Goal: Task Accomplishment & Management: Complete application form

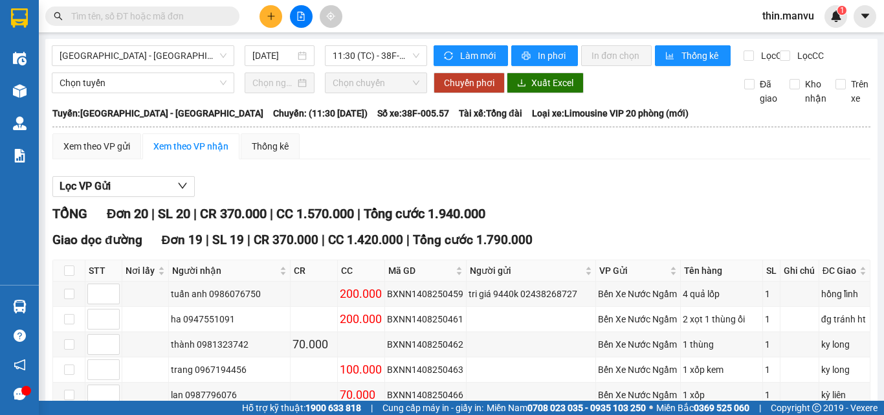
click at [144, 14] on input "text" at bounding box center [147, 16] width 153 height 14
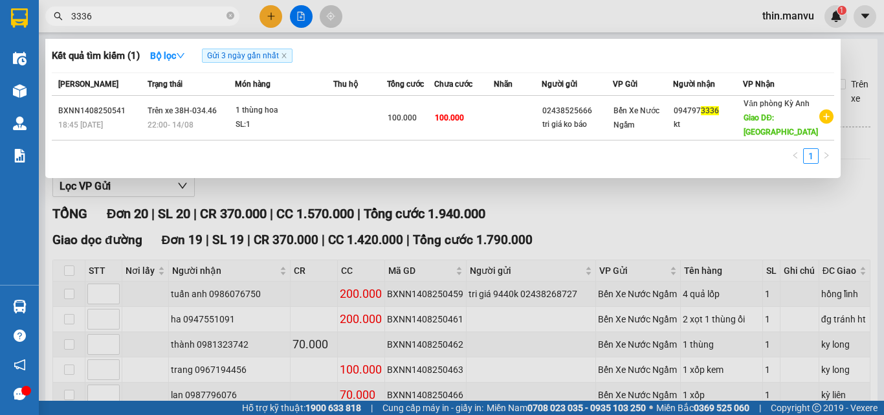
type input "3336"
click at [225, 16] on span "3336" at bounding box center [142, 15] width 194 height 19
click at [230, 14] on icon "close-circle" at bounding box center [231, 16] width 8 height 8
type input "133"
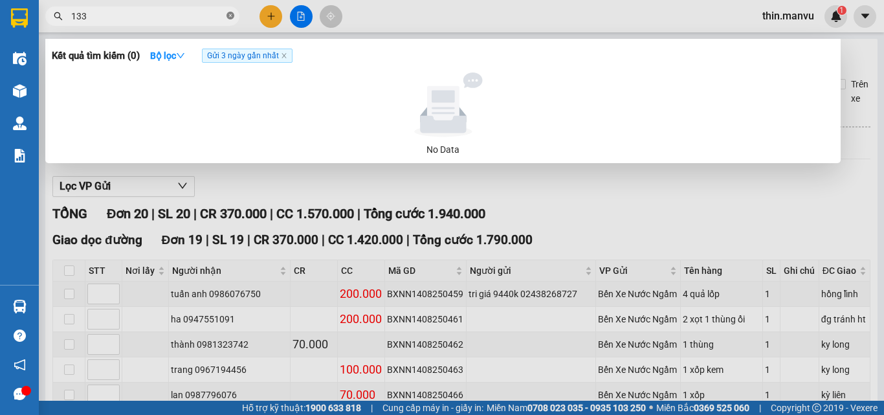
drag, startPoint x: 230, startPoint y: 14, endPoint x: 164, endPoint y: 13, distance: 66.7
click at [229, 15] on icon "close-circle" at bounding box center [231, 16] width 8 height 8
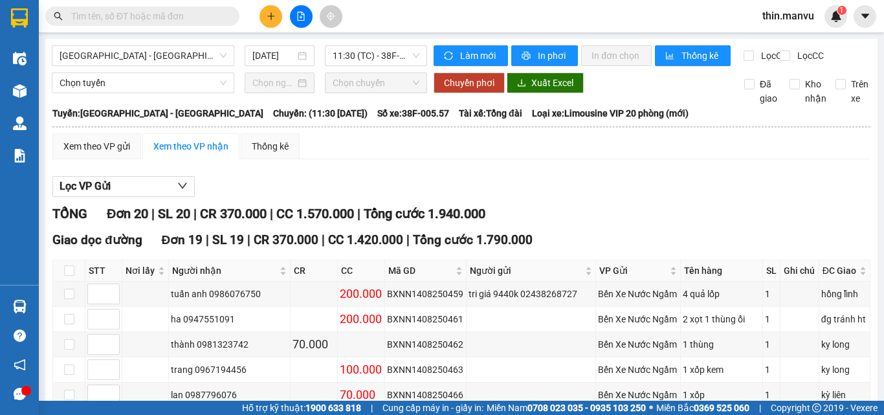
click at [164, 13] on input "text" at bounding box center [147, 16] width 153 height 14
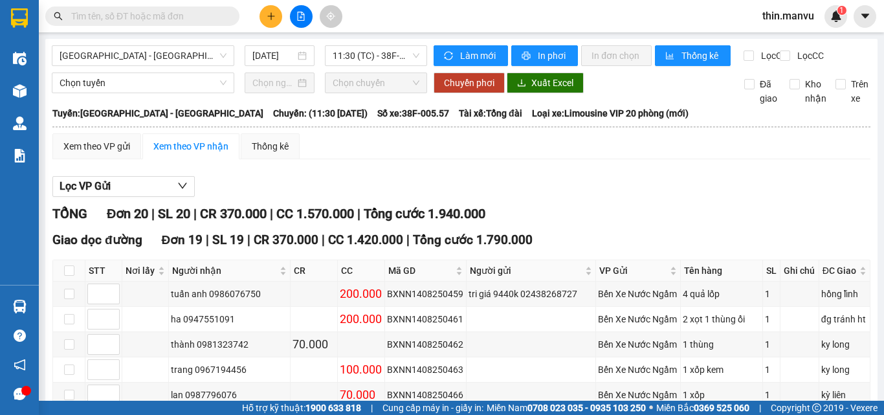
click at [425, 16] on div "Kết quả tìm kiếm ( 0 ) Bộ lọc Gửi 3 ngày gần nhất No Data thin.manvu 1" at bounding box center [442, 16] width 884 height 32
click at [214, 21] on input "text" at bounding box center [147, 16] width 153 height 14
click at [197, 14] on input "text" at bounding box center [147, 16] width 153 height 14
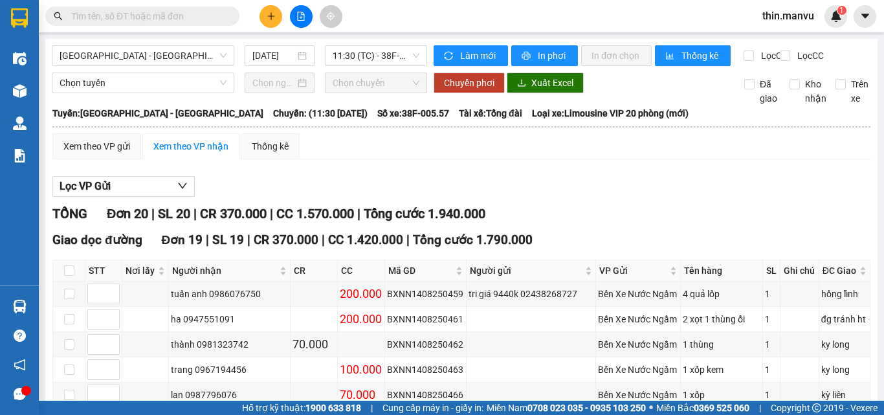
click at [197, 14] on input "text" at bounding box center [147, 16] width 153 height 14
click at [201, 12] on input "text" at bounding box center [147, 16] width 153 height 14
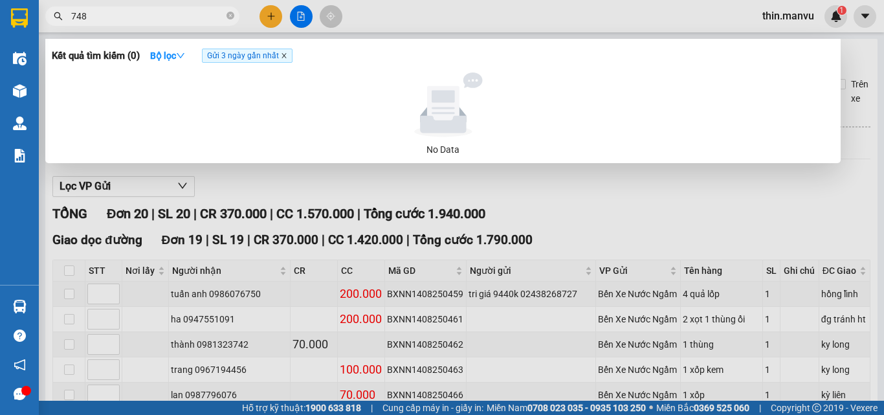
type input "748"
click at [284, 56] on icon "close" at bounding box center [284, 55] width 6 height 6
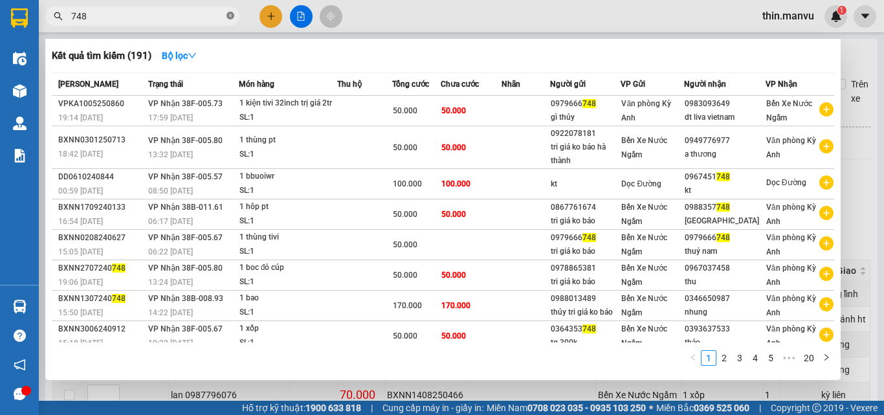
click at [230, 18] on icon "close-circle" at bounding box center [231, 16] width 8 height 8
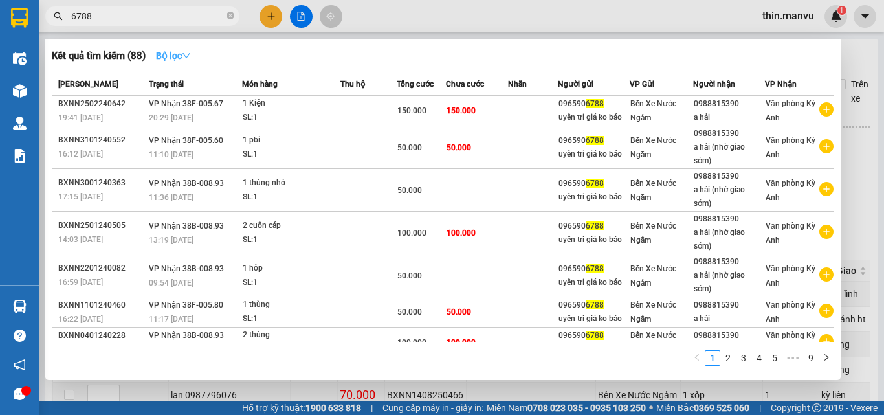
type input "6788"
click at [179, 56] on strong "Bộ lọc" at bounding box center [173, 55] width 35 height 10
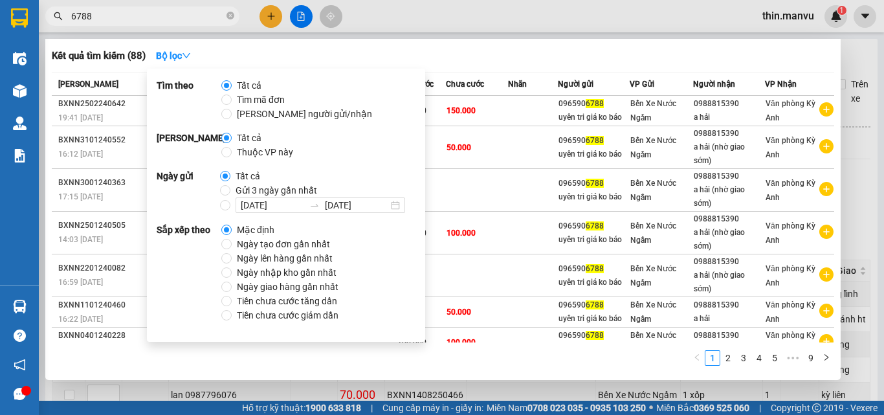
click at [280, 190] on span "Gửi 3 ngày gần nhất" at bounding box center [276, 190] width 92 height 14
click at [230, 190] on input "Gửi 3 ngày gần nhất" at bounding box center [225, 190] width 10 height 10
radio input "true"
radio input "false"
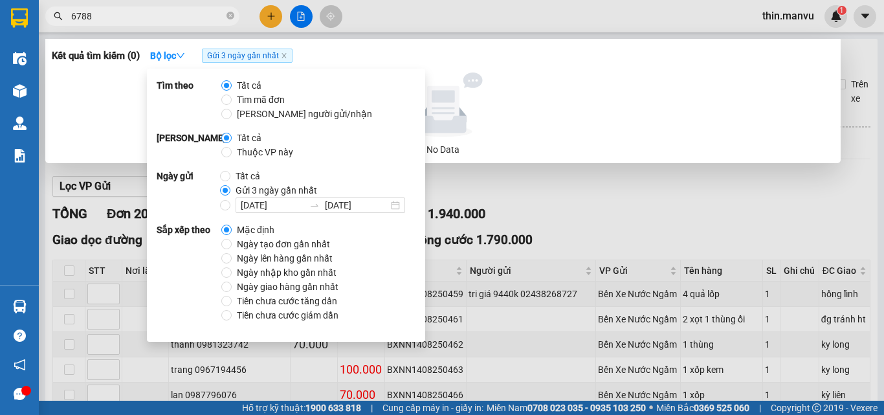
click at [403, 60] on div "Kết quả tìm kiếm ( 0 ) Bộ lọc Gửi 3 ngày gần nhất" at bounding box center [443, 55] width 783 height 21
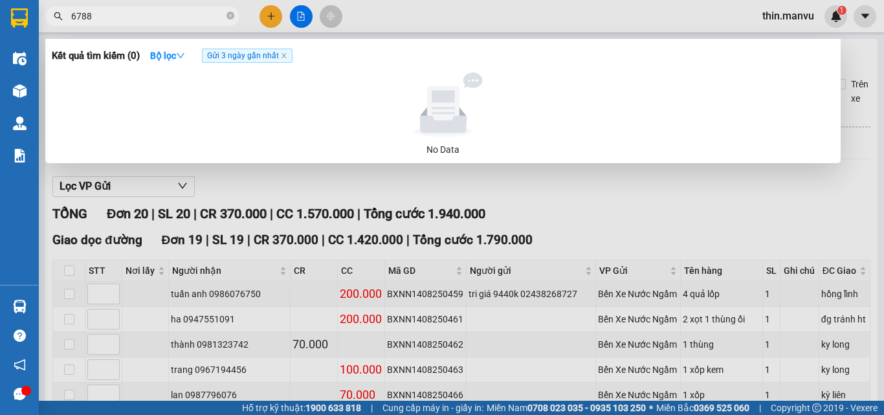
click at [179, 17] on input "6788" at bounding box center [147, 16] width 153 height 14
type input "6"
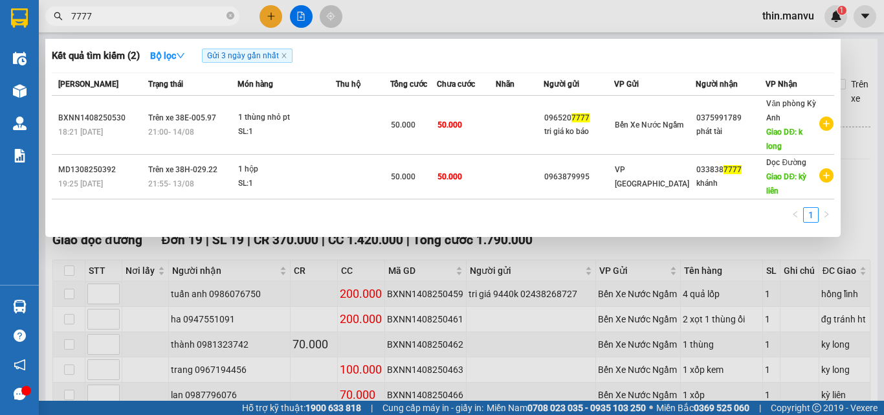
type input "7777"
click at [232, 14] on icon "close-circle" at bounding box center [231, 16] width 8 height 8
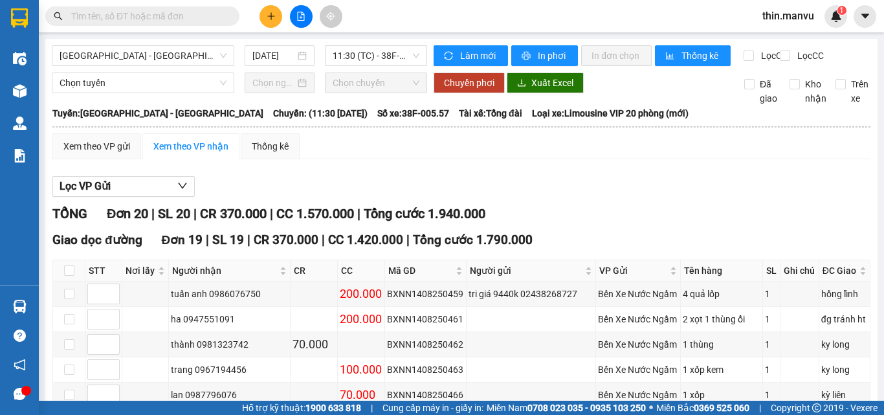
click at [207, 16] on input "text" at bounding box center [147, 16] width 153 height 14
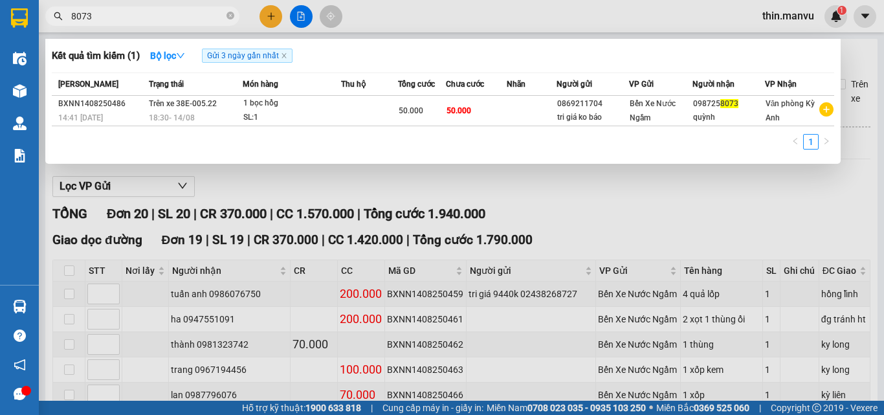
type input "8073"
click at [227, 14] on icon "close-circle" at bounding box center [231, 16] width 8 height 8
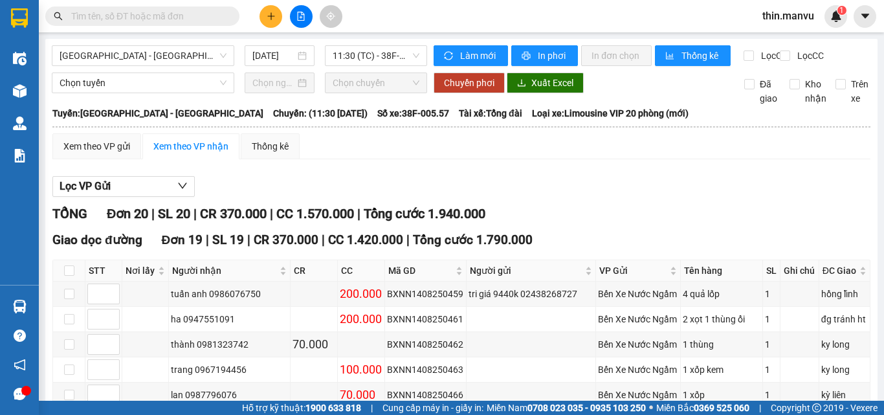
click at [211, 13] on input "text" at bounding box center [147, 16] width 153 height 14
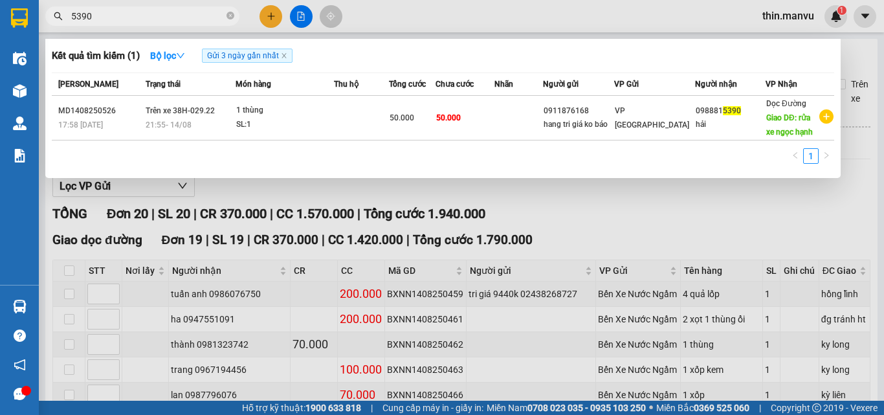
type input "5390"
click at [271, 10] on div at bounding box center [442, 207] width 884 height 415
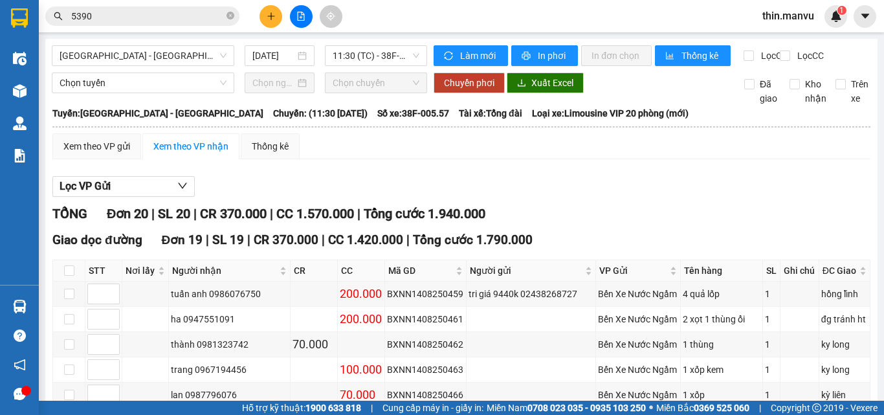
click at [271, 10] on button at bounding box center [271, 16] width 23 height 23
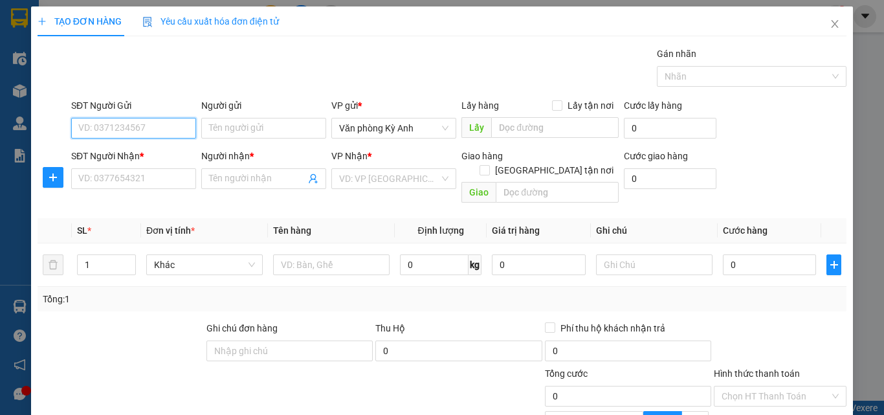
click at [168, 128] on input "SĐT Người Gửi" at bounding box center [133, 128] width 125 height 21
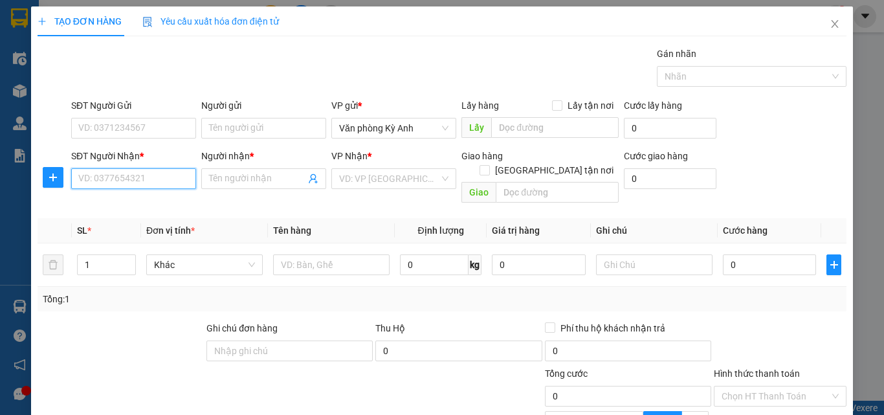
click at [164, 175] on input "SĐT Người Nhận *" at bounding box center [133, 178] width 125 height 21
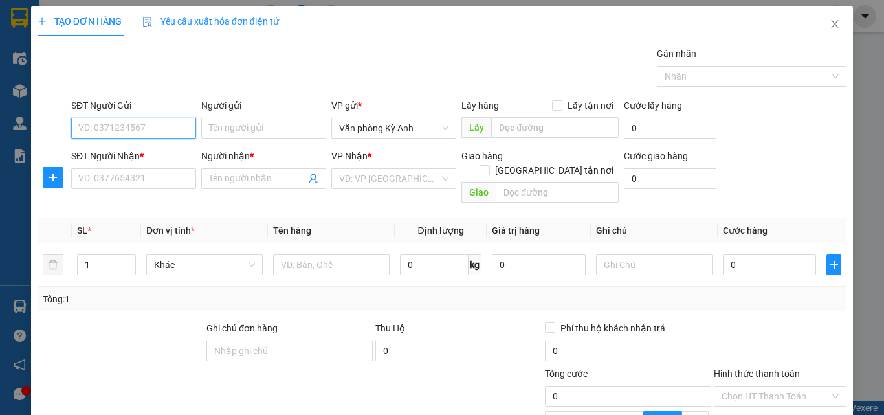
click at [147, 133] on input "SĐT Người Gửi" at bounding box center [133, 128] width 125 height 21
type input "0988646921"
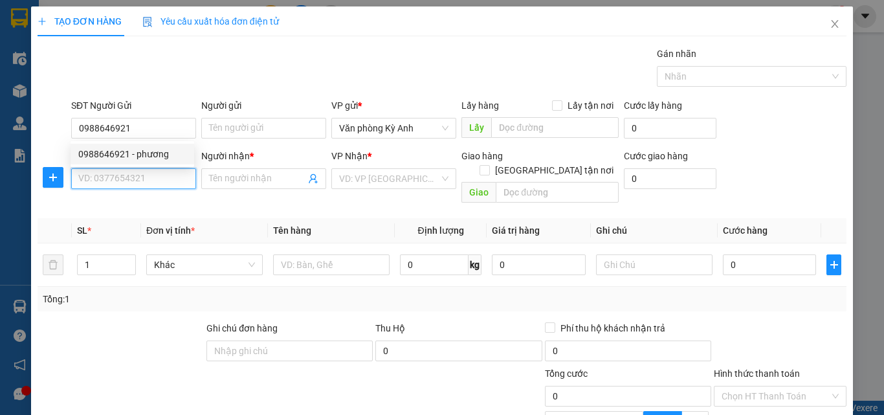
click at [139, 180] on input "SĐT Người Nhận *" at bounding box center [133, 178] width 125 height 21
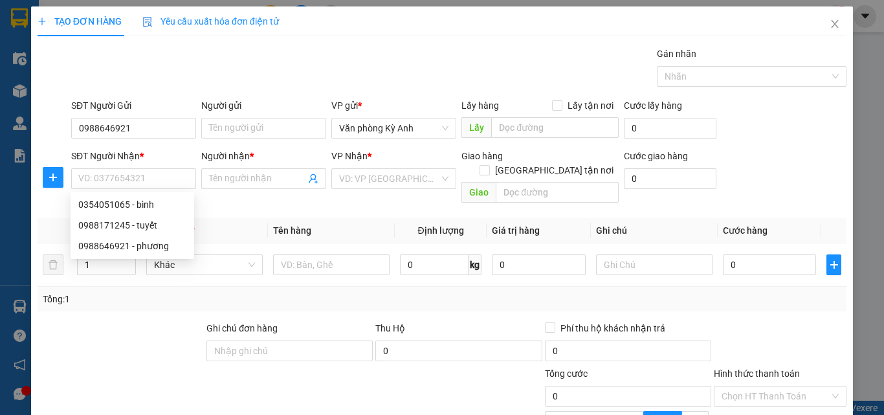
click at [133, 153] on div "SĐT Người Nhận *" at bounding box center [133, 156] width 125 height 14
click at [133, 168] on input "SĐT Người Nhận *" at bounding box center [133, 178] width 125 height 21
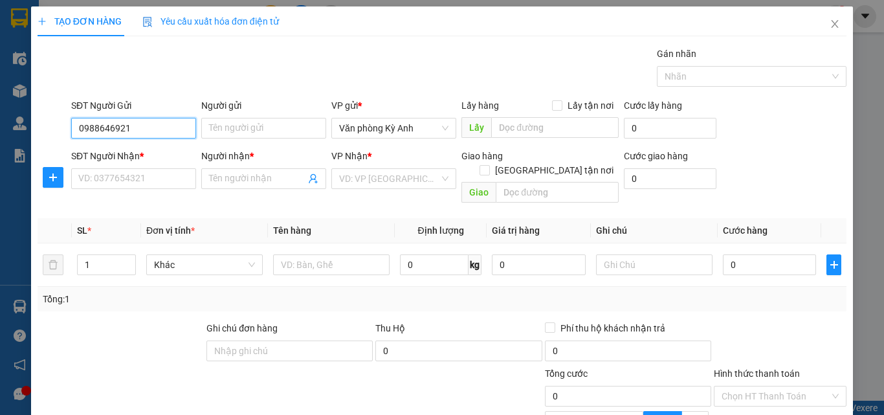
click at [137, 118] on input "0988646921" at bounding box center [133, 128] width 125 height 21
click at [140, 153] on div "0988646921 - phương" at bounding box center [132, 154] width 108 height 14
type input "phương"
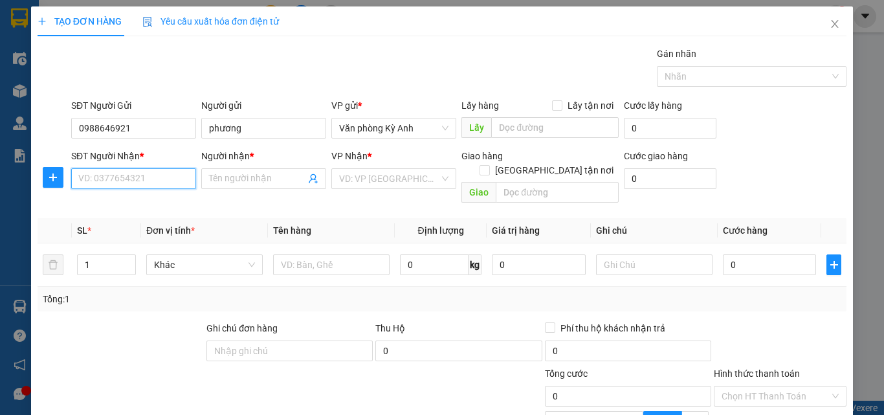
click at [139, 179] on input "SĐT Người Nhận *" at bounding box center [133, 178] width 125 height 21
type input "0348147978"
click at [240, 186] on span at bounding box center [263, 178] width 125 height 21
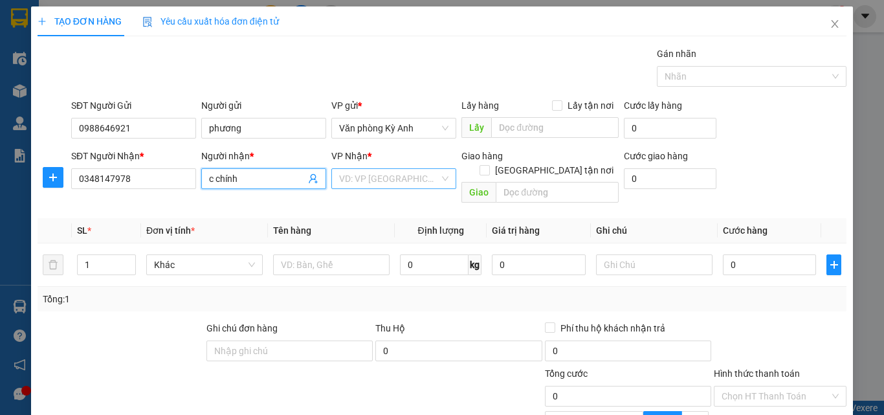
type input "c chính"
click at [379, 181] on input "search" at bounding box center [389, 178] width 100 height 19
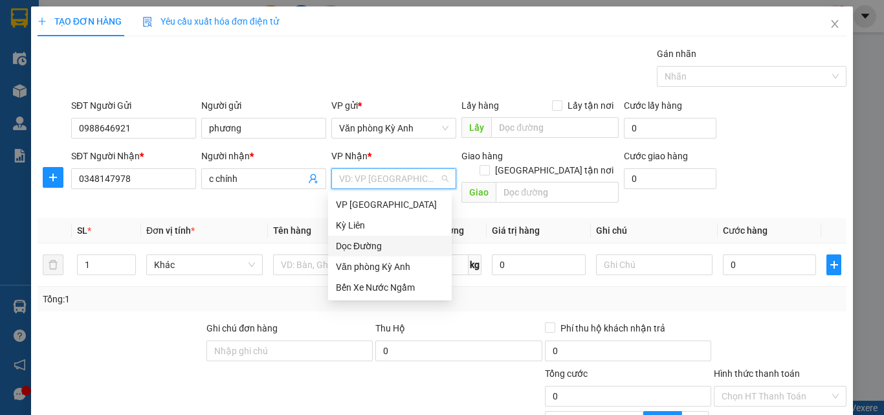
click at [392, 238] on div "Dọc Đường" at bounding box center [390, 246] width 124 height 21
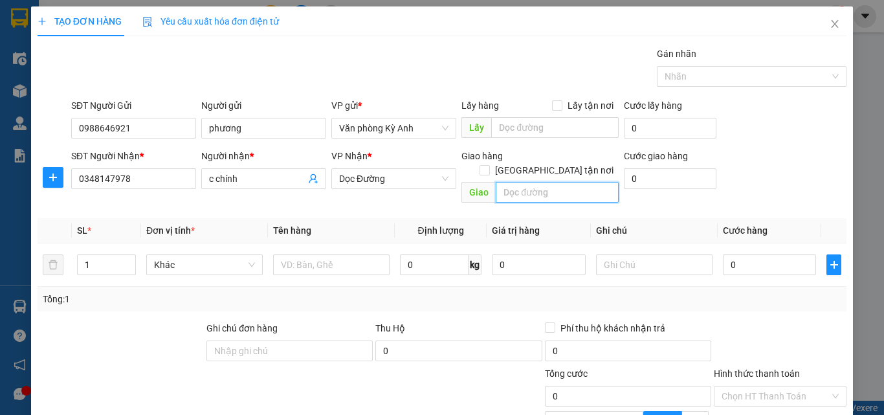
click at [515, 183] on input "text" at bounding box center [557, 192] width 123 height 21
type input "i"
type input "diễn chÂU"
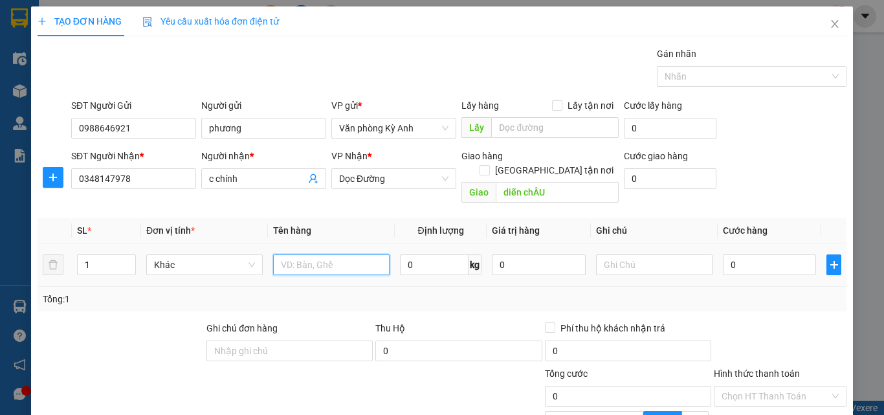
click at [360, 254] on input "text" at bounding box center [331, 264] width 117 height 21
click at [352, 254] on input "1 bọc trắng" at bounding box center [331, 264] width 117 height 21
type input "1 bọc trắng hộ chiếu"
click at [761, 254] on input "0" at bounding box center [769, 264] width 93 height 21
type input "52"
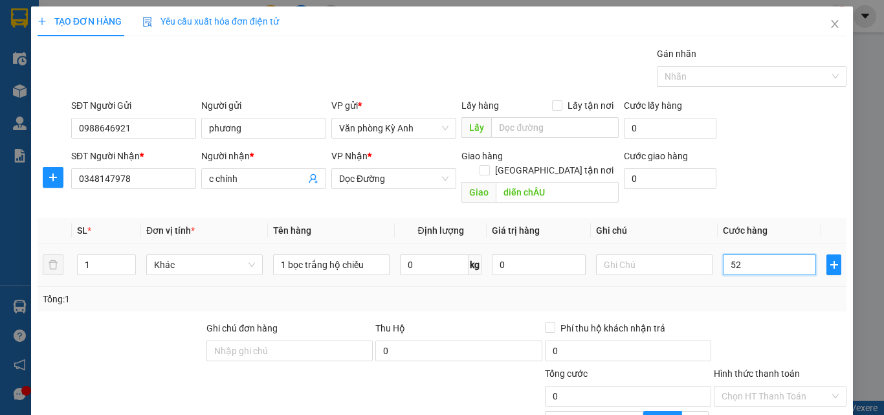
type input "52"
type input "5"
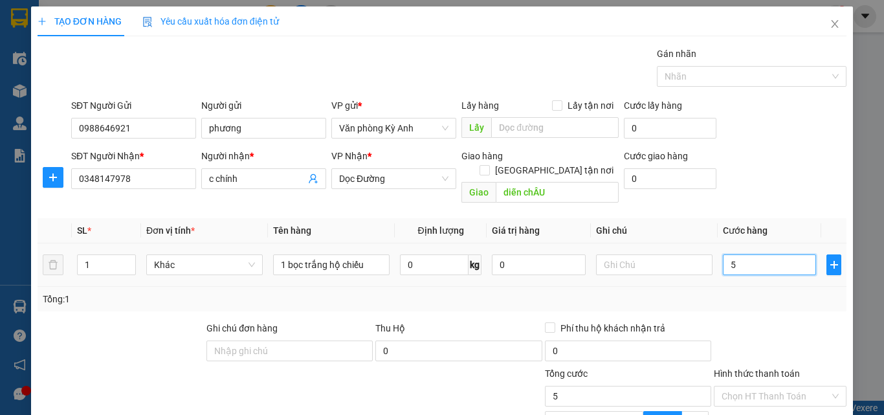
type input "50"
type input "500"
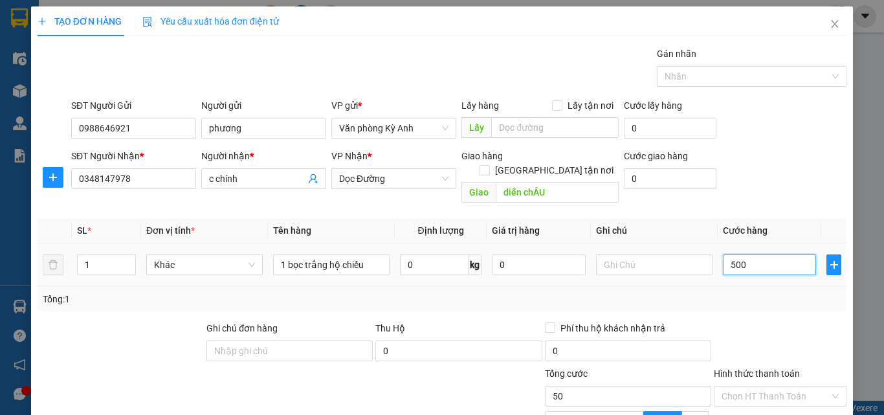
type input "500"
type input "5.000"
type input "50.000"
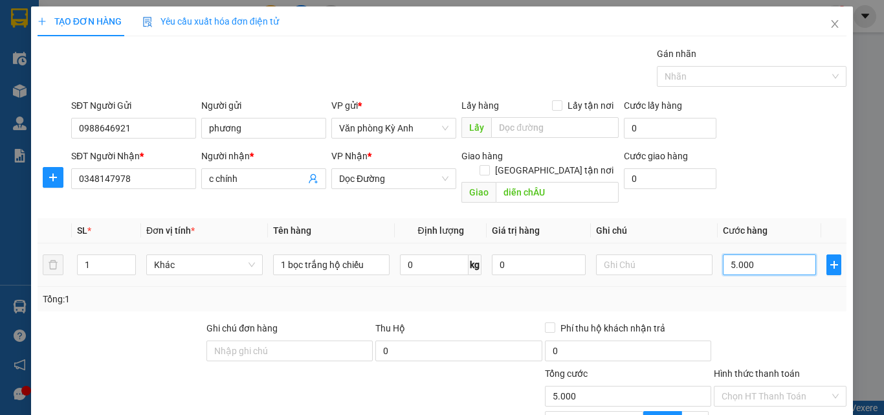
type input "50.000"
type input "500.000"
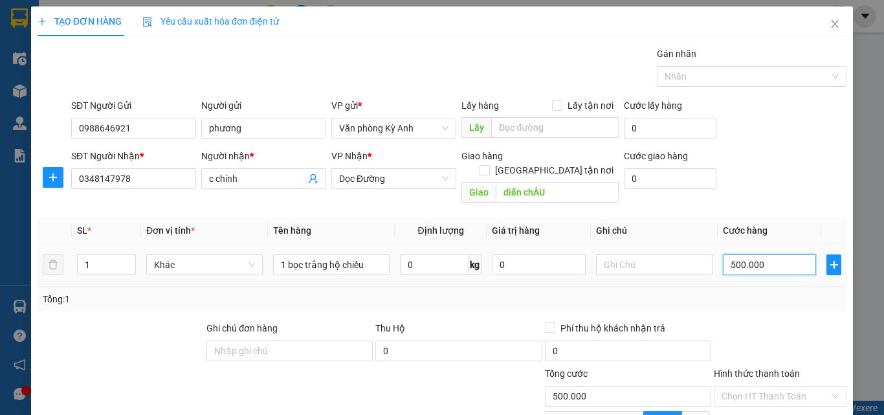
type input "50.000"
click at [617, 257] on input "text" at bounding box center [654, 264] width 117 height 21
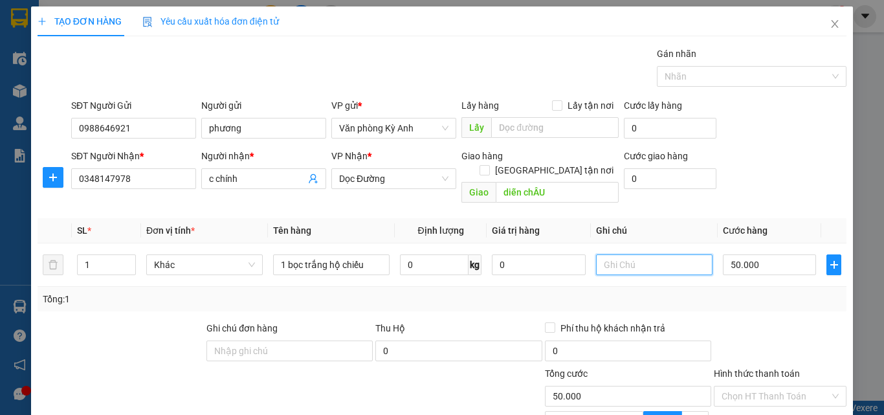
scroll to position [130, 0]
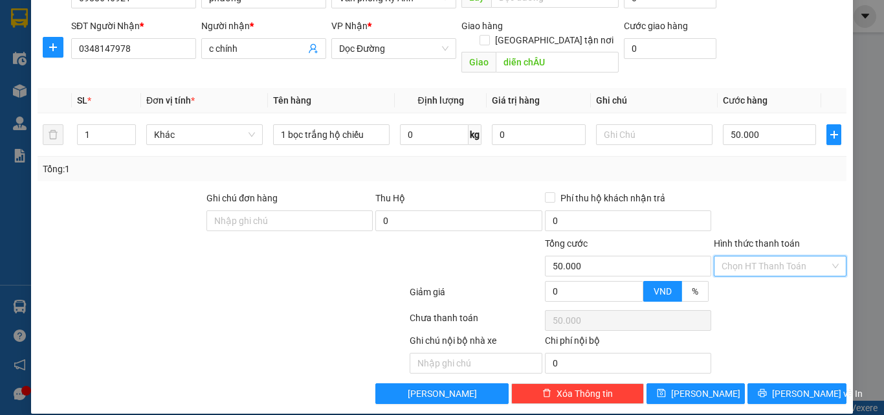
click at [728, 256] on input "Hình thức thanh toán" at bounding box center [776, 265] width 108 height 19
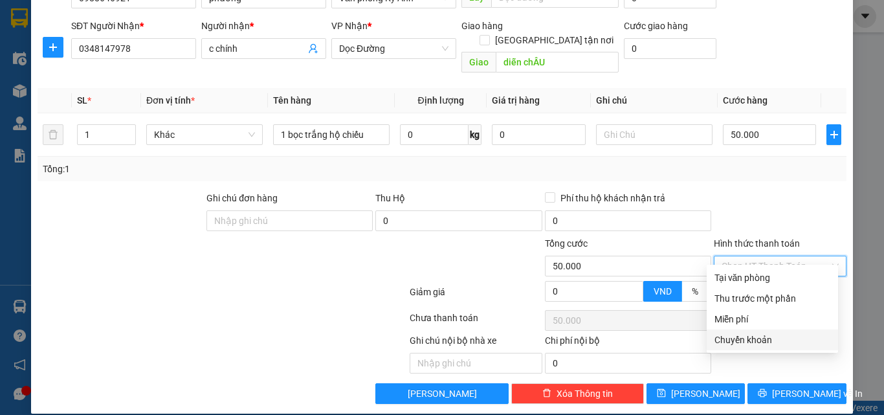
click at [747, 345] on div "Chuyển khoản" at bounding box center [773, 340] width 116 height 14
type input "0"
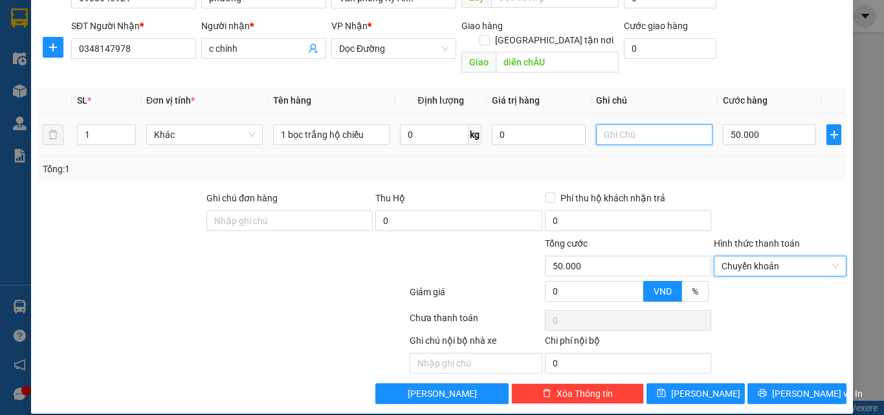
click at [634, 124] on input "text" at bounding box center [654, 134] width 117 height 21
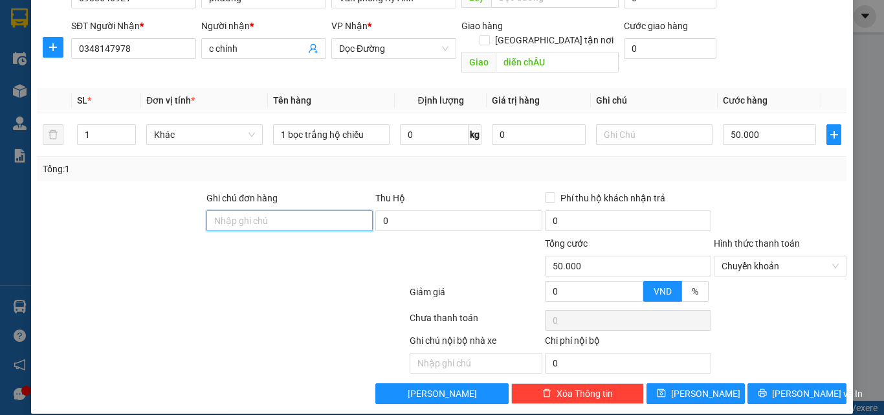
click at [300, 211] on input "Ghi chú đơn hàng" at bounding box center [290, 220] width 166 height 21
click at [613, 124] on input "text" at bounding box center [654, 134] width 117 height 21
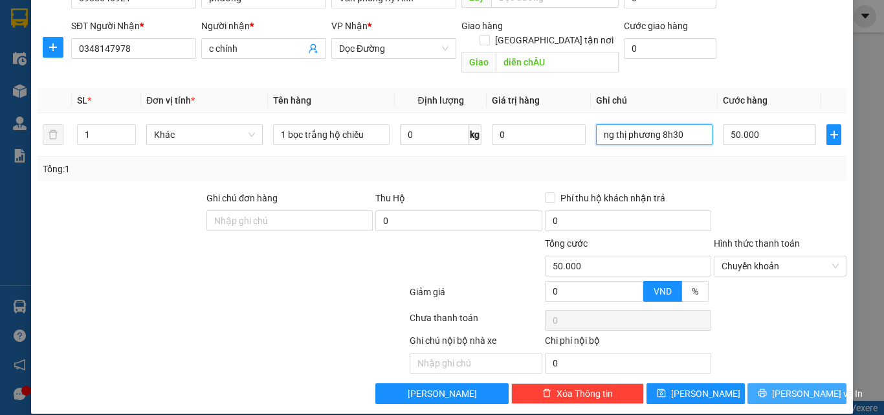
type input "ng thị phương 8h30"
click at [793, 386] on span "[PERSON_NAME] và In" at bounding box center [817, 393] width 91 height 14
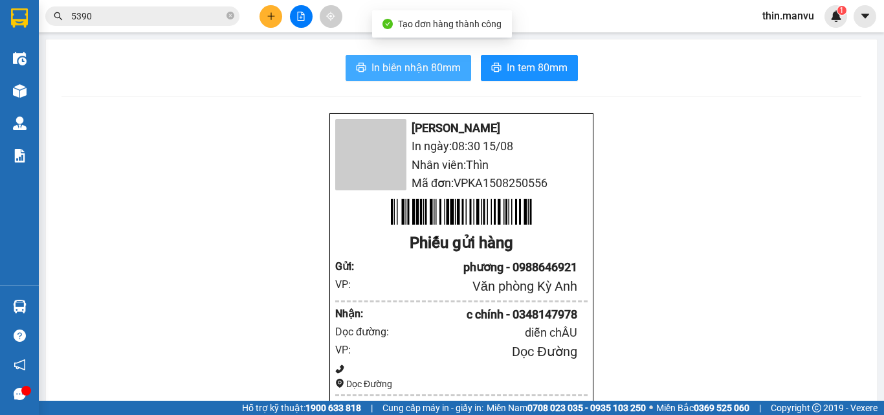
click at [429, 68] on span "In biên nhận 80mm" at bounding box center [416, 68] width 89 height 16
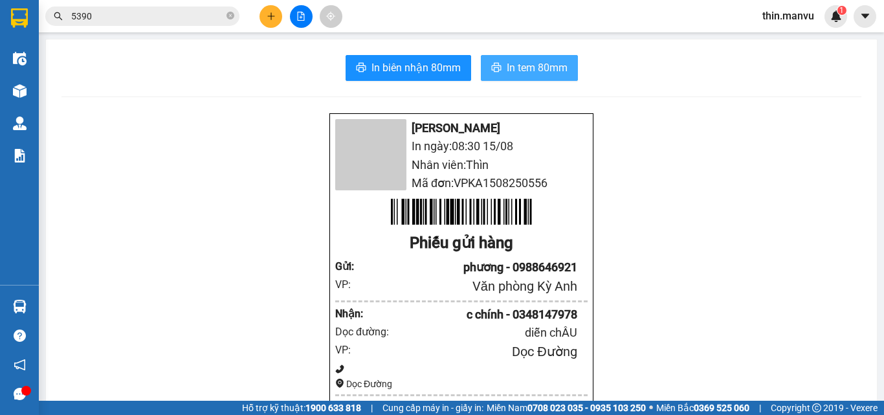
click at [527, 80] on button "In tem 80mm" at bounding box center [529, 68] width 97 height 26
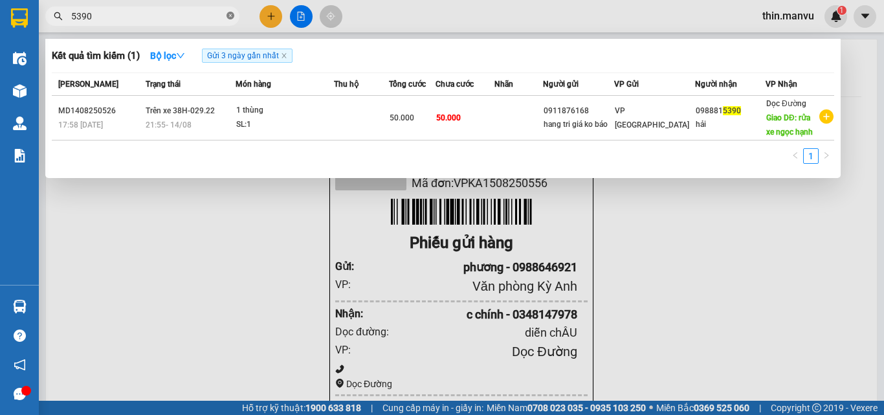
click at [230, 15] on icon "close-circle" at bounding box center [231, 16] width 8 height 8
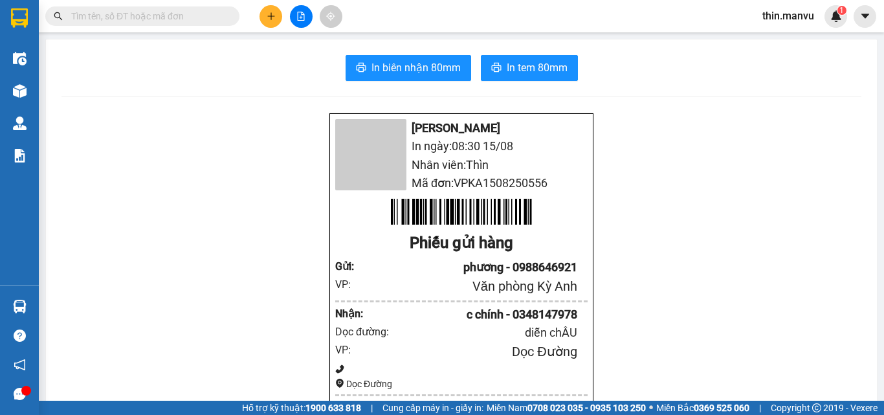
click at [214, 17] on input "text" at bounding box center [147, 16] width 153 height 14
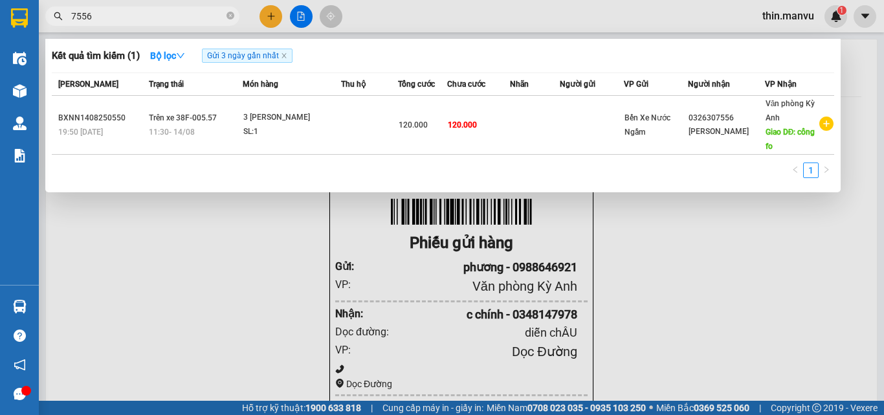
type input "7556"
click at [227, 17] on icon "close-circle" at bounding box center [231, 16] width 8 height 8
